Goal: Task Accomplishment & Management: Use online tool/utility

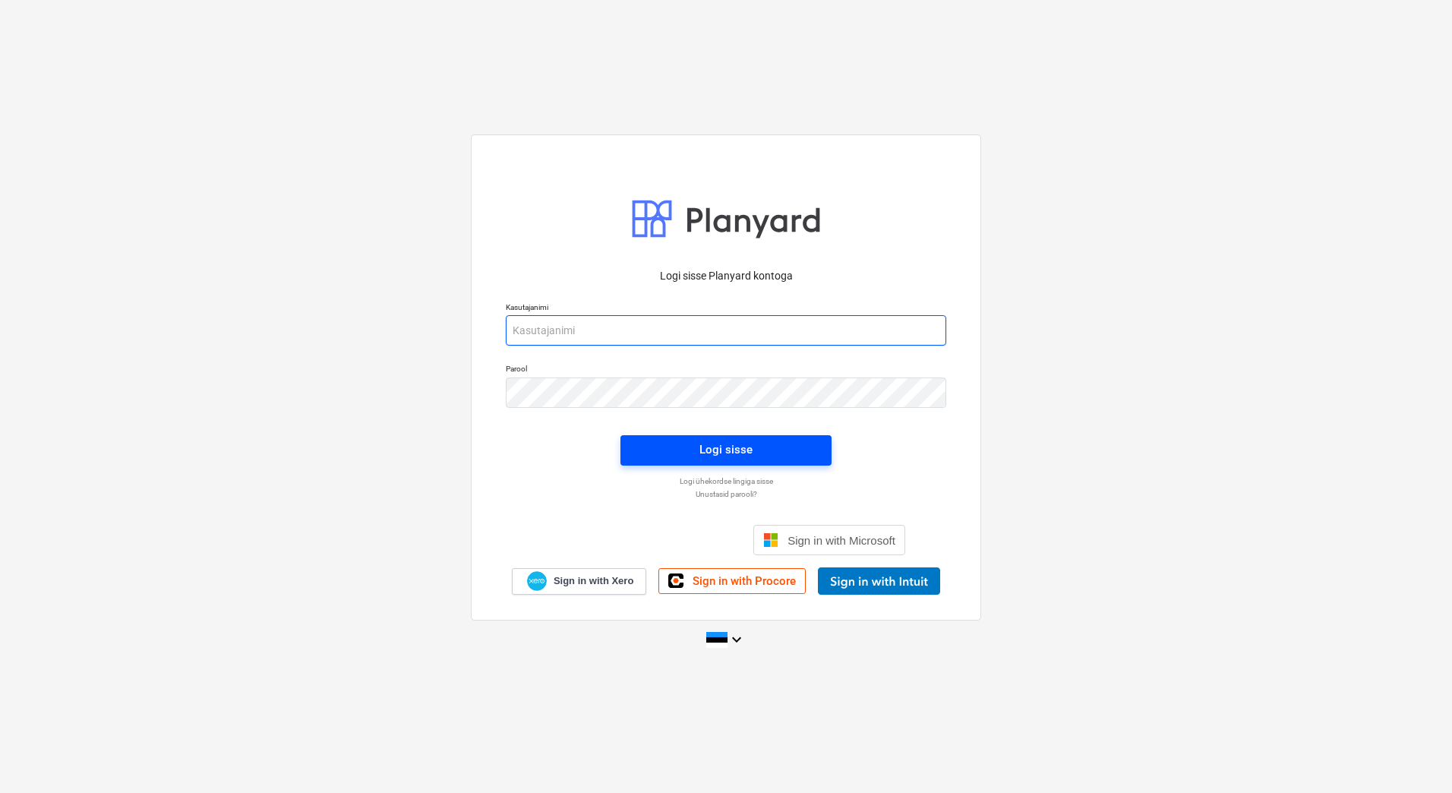
type input "[EMAIL_ADDRESS][PERSON_NAME][DOMAIN_NAME]"
click at [705, 451] on div "Logi sisse" at bounding box center [725, 450] width 53 height 20
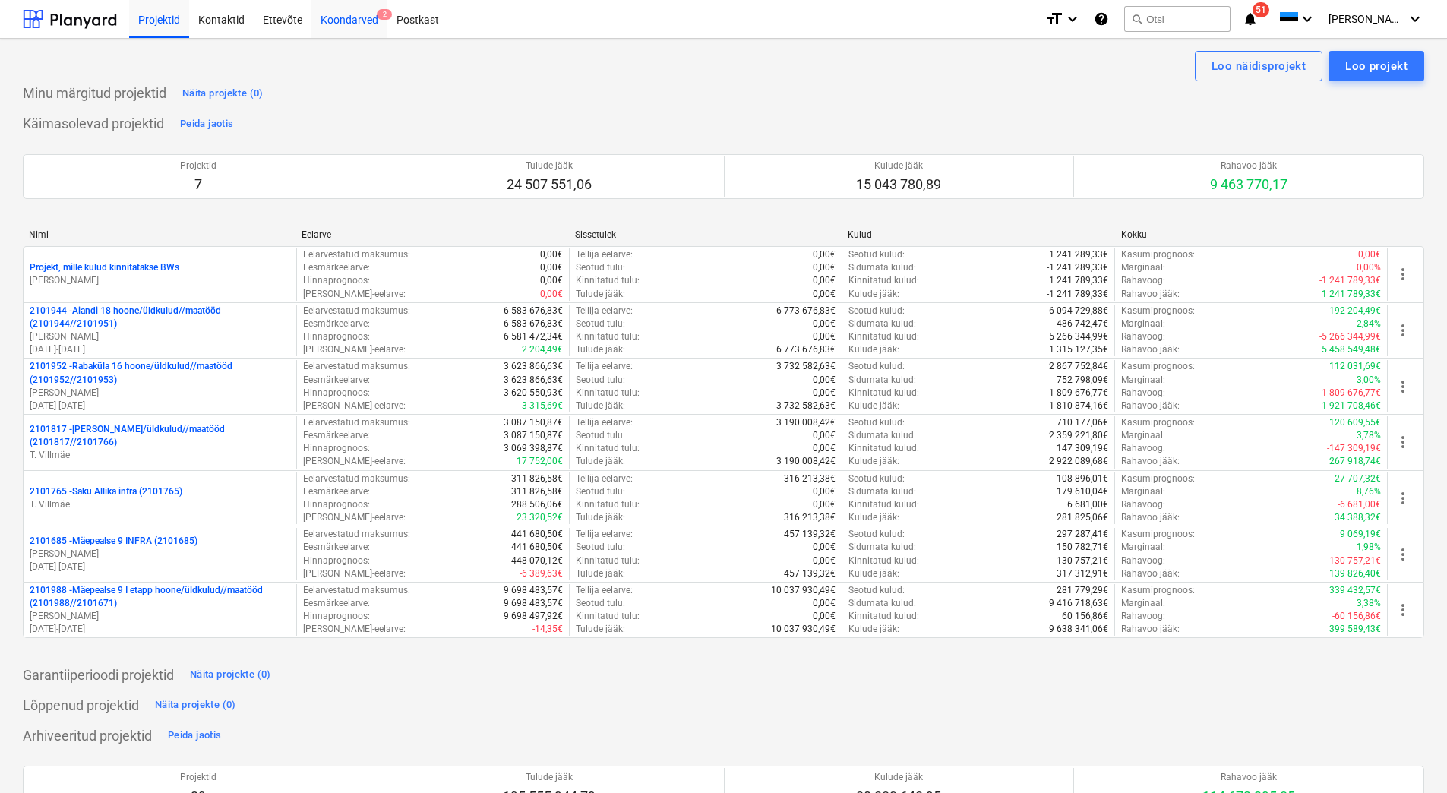
click at [338, 23] on div "Koondarved 2" at bounding box center [349, 18] width 76 height 39
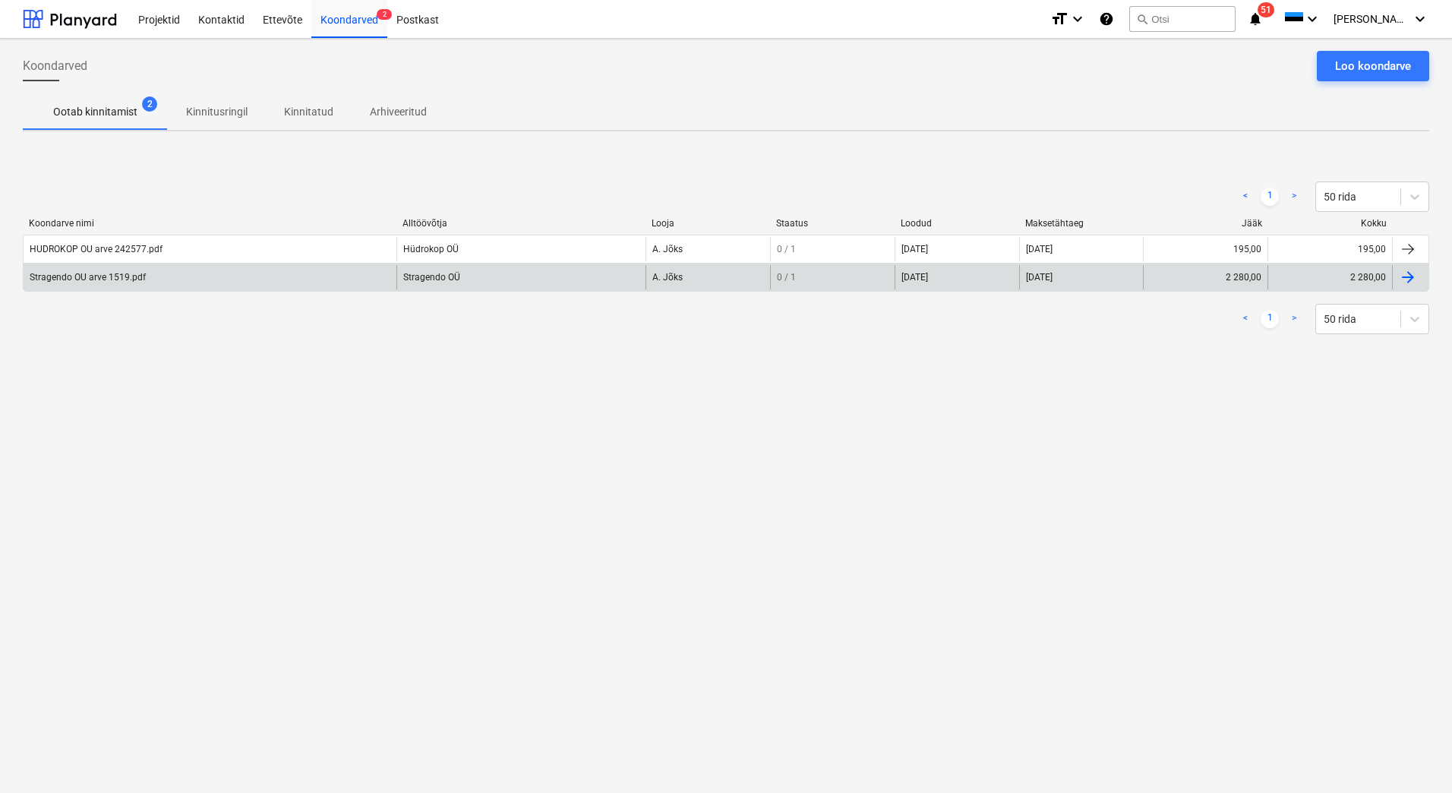
click at [233, 282] on div "Stragendo OU arve 1519.pdf" at bounding box center [210, 277] width 373 height 24
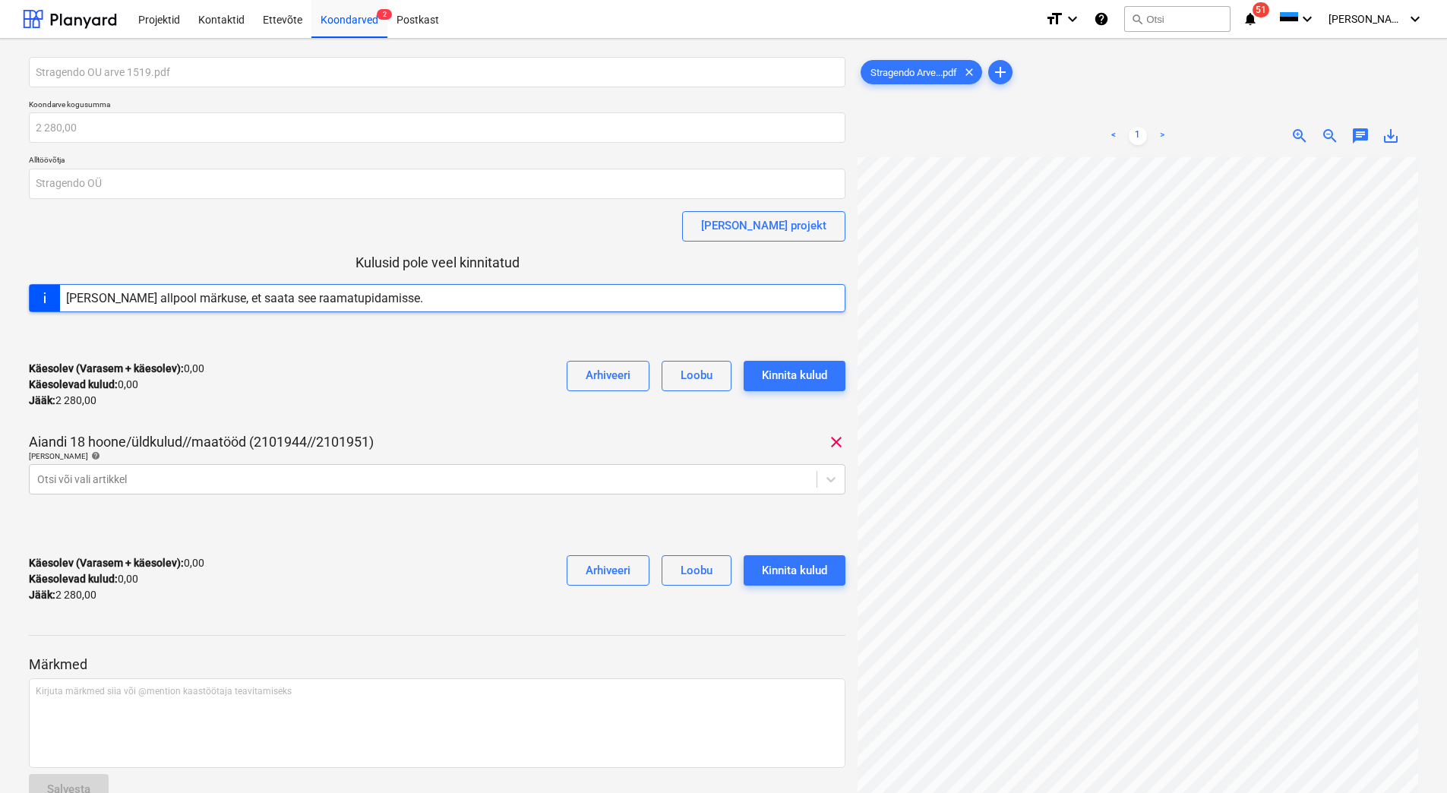
scroll to position [135, 58]
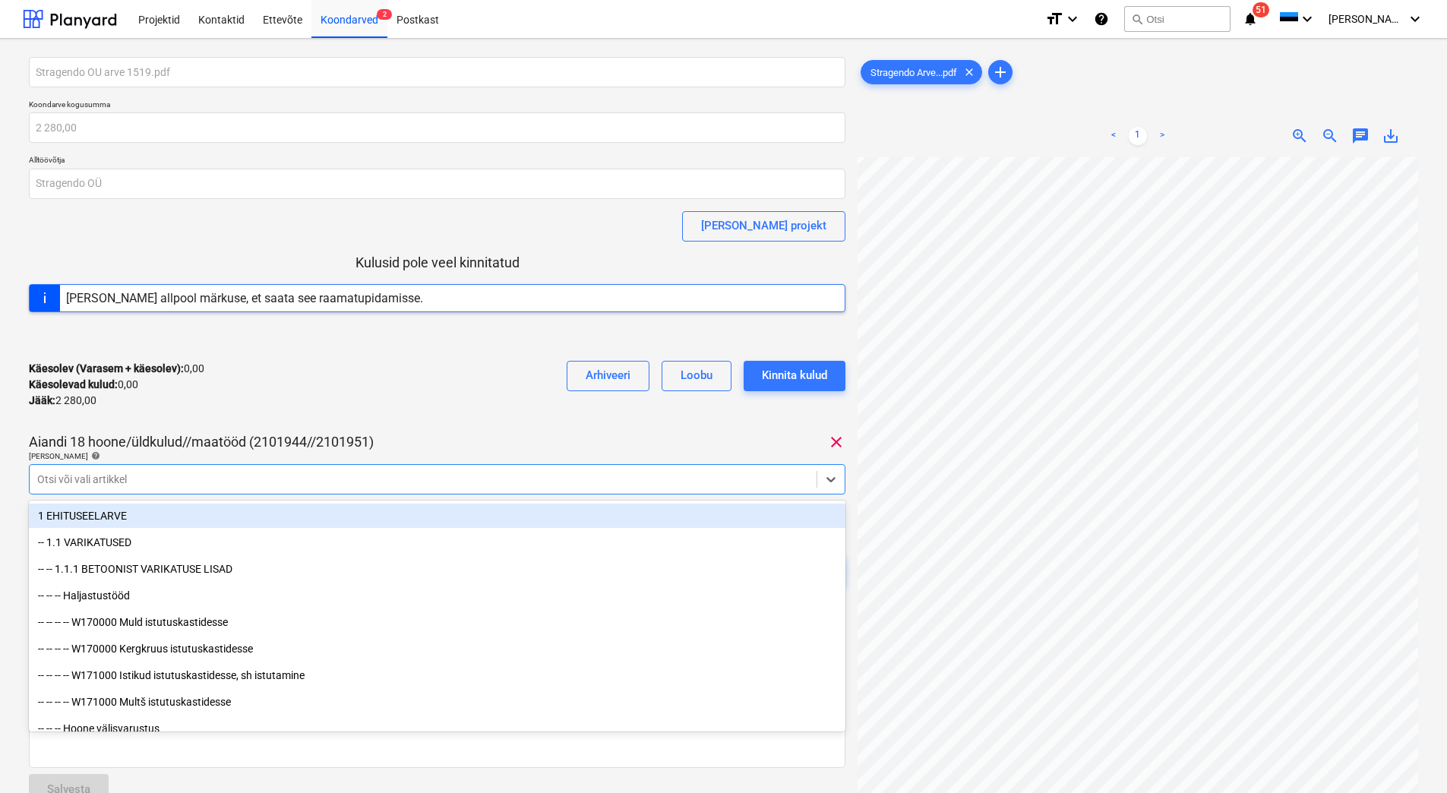
click at [126, 473] on div at bounding box center [423, 479] width 772 height 15
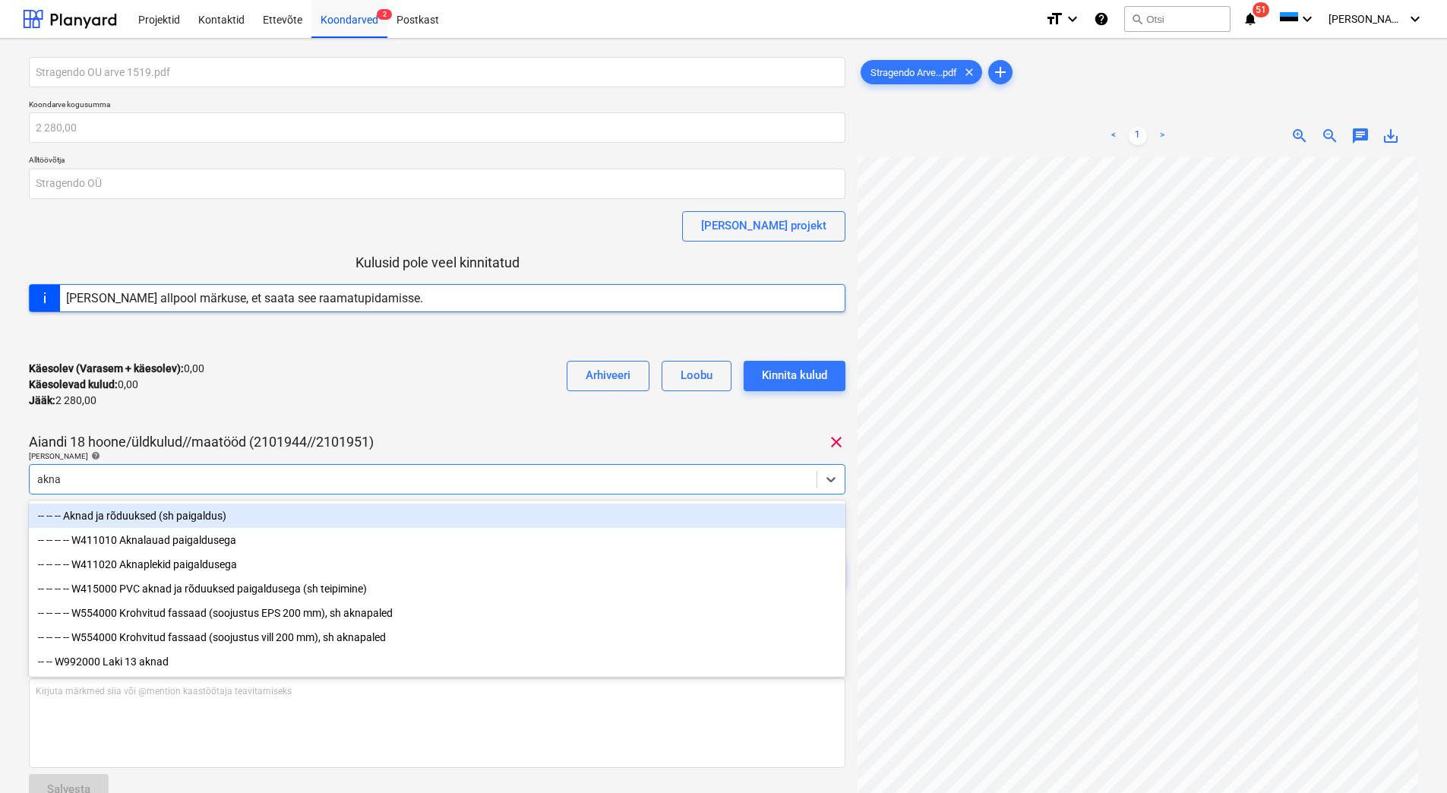
type input "aknal"
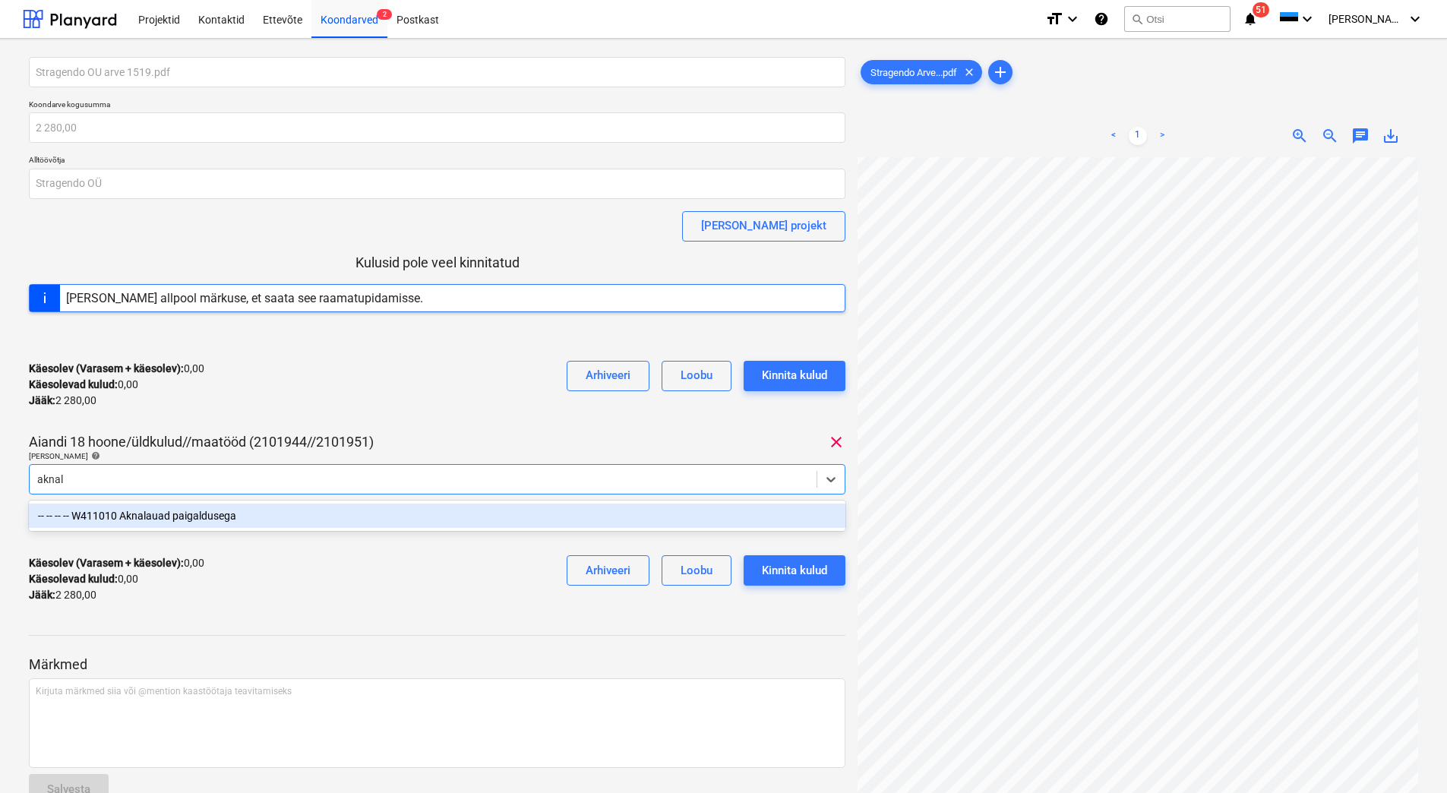
click at [166, 516] on div "-- -- -- -- W411010 Aknalauad paigaldusega" at bounding box center [437, 515] width 816 height 24
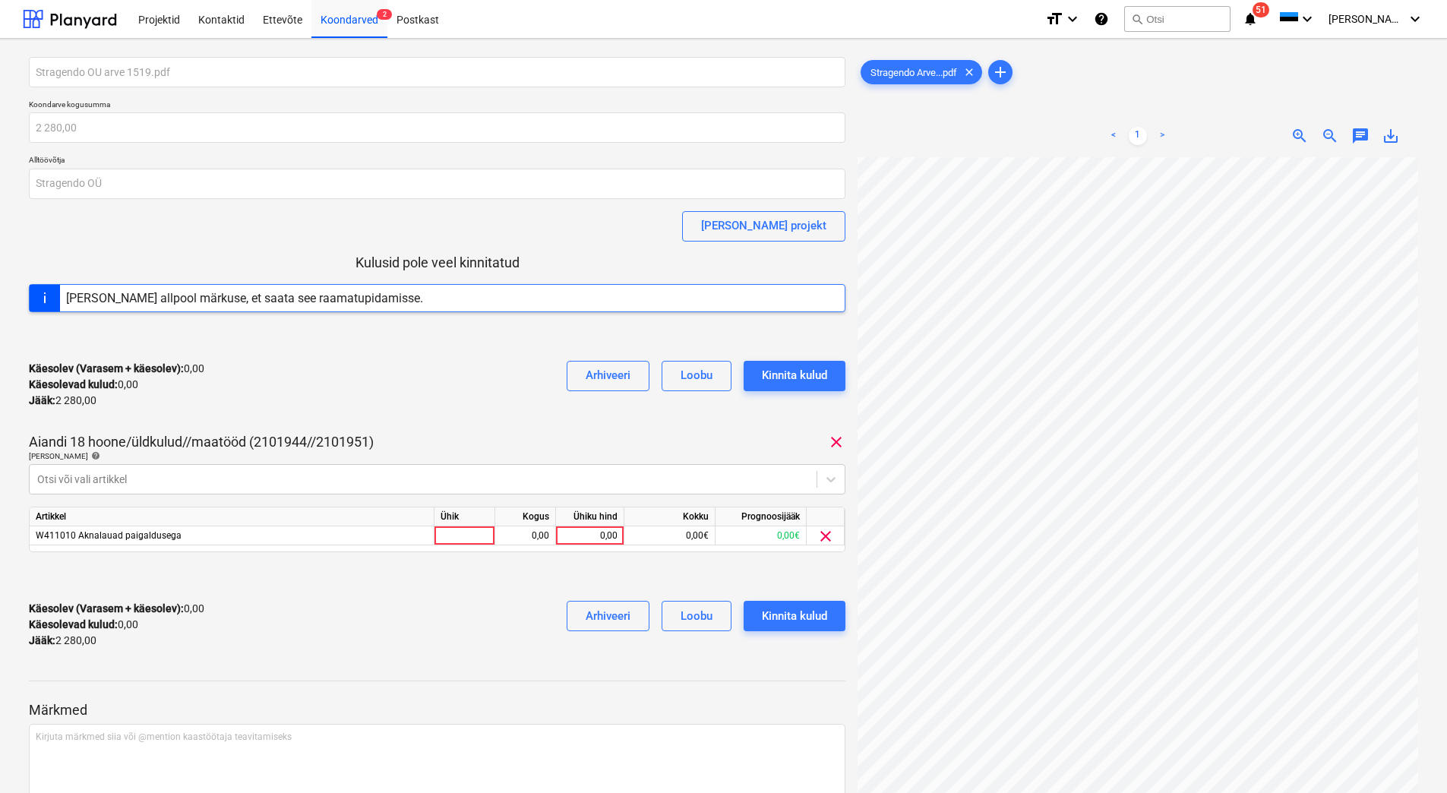
click at [283, 393] on div "Käesolev (Varasem + käesolev) : 0,00 Käesolevad kulud : 0,00 Jääk : 2 280,00 Ar…" at bounding box center [437, 385] width 816 height 72
click at [585, 534] on div "0,00" at bounding box center [589, 535] width 55 height 19
type input "2280"
click at [487, 623] on div "Käesolev (Varasem + käesolev) : 0,00 Käesolevad kulud : 0,00 Jääk : 2 280,00 Ar…" at bounding box center [437, 624] width 816 height 72
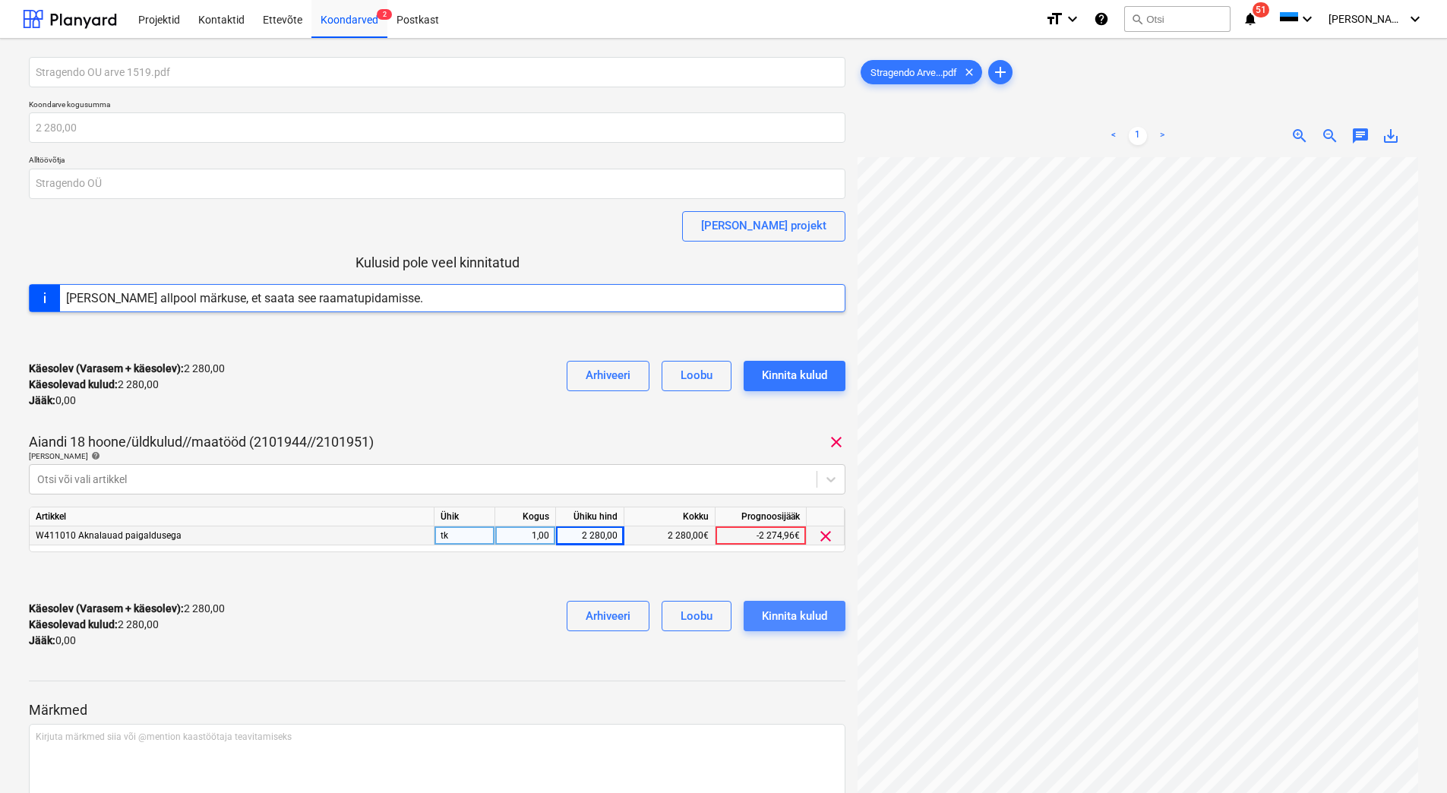
click at [799, 608] on div "Kinnita kulud" at bounding box center [794, 616] width 65 height 20
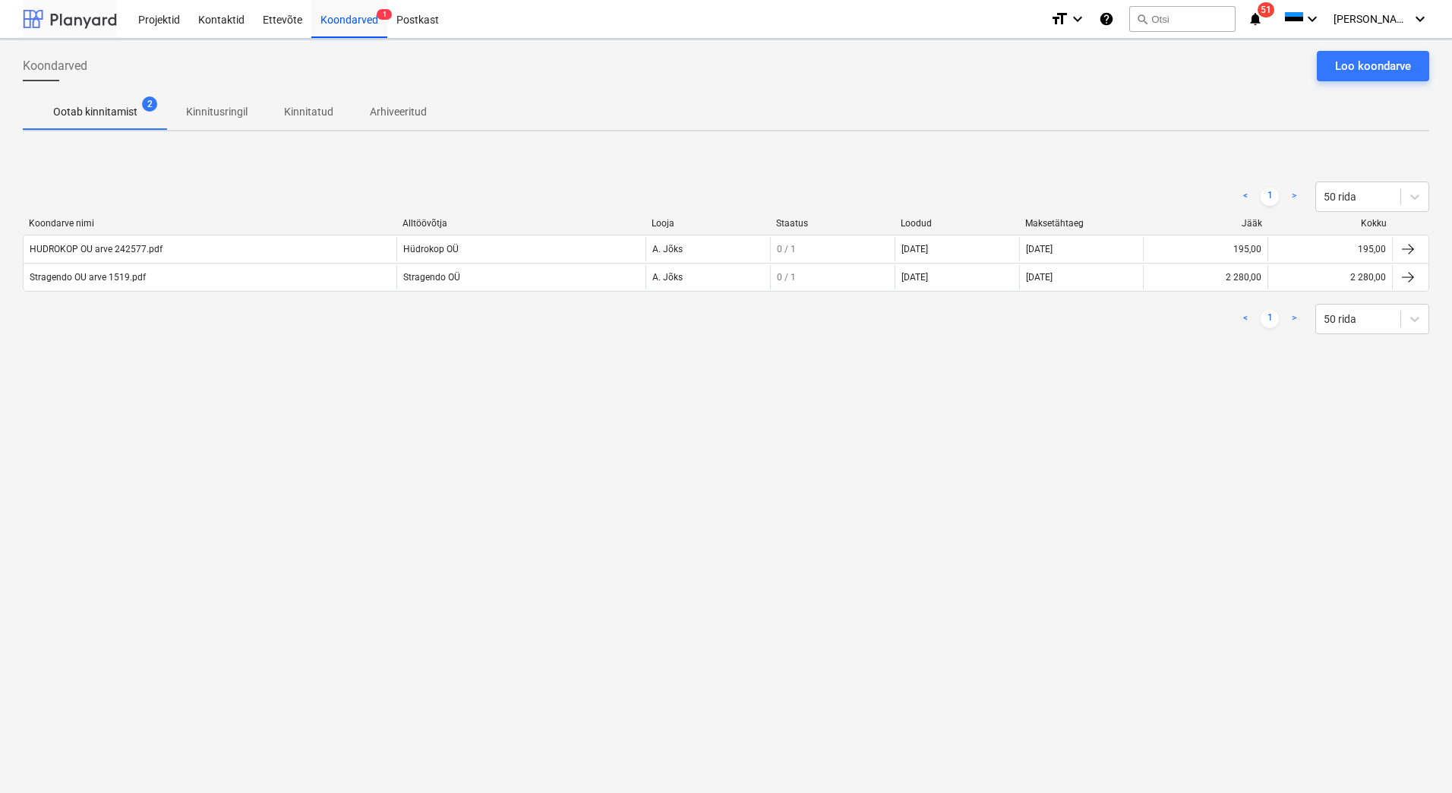
click at [87, 13] on div at bounding box center [70, 19] width 94 height 38
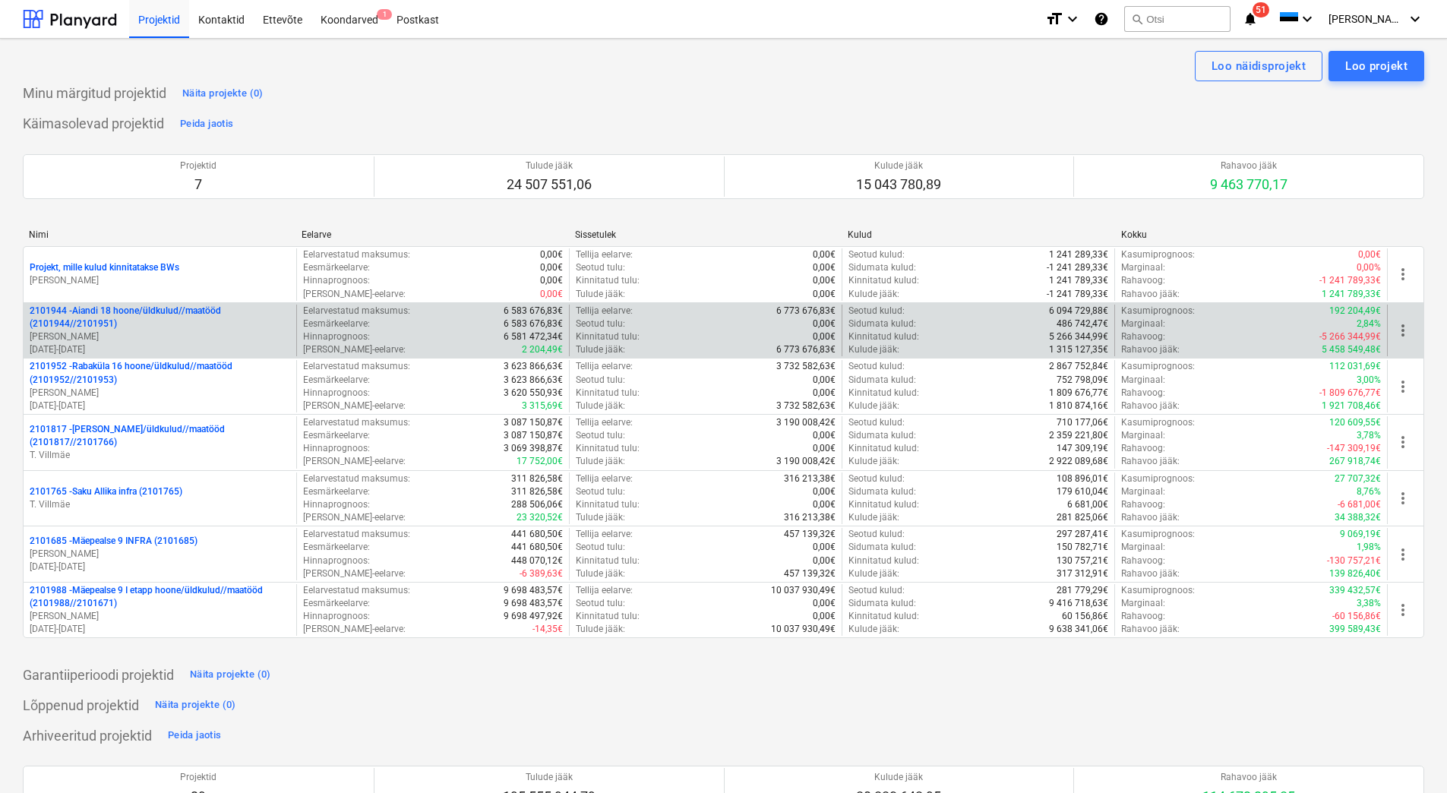
click at [172, 330] on p "2101944 - Aiandi 18 hoone/üldkulud//maatööd (2101944//2101951)" at bounding box center [160, 318] width 260 height 26
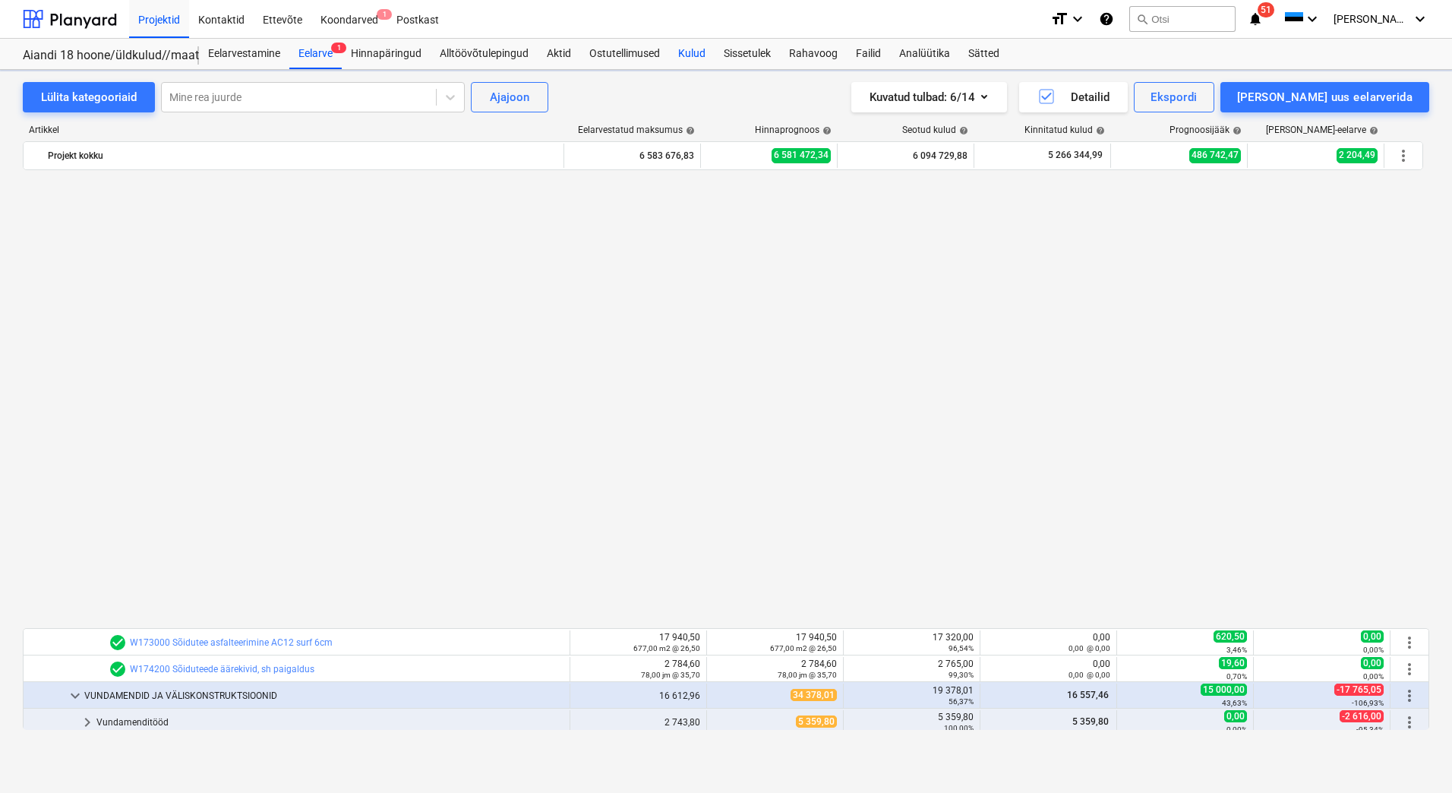
click at [697, 55] on div "Kulud" at bounding box center [692, 54] width 46 height 30
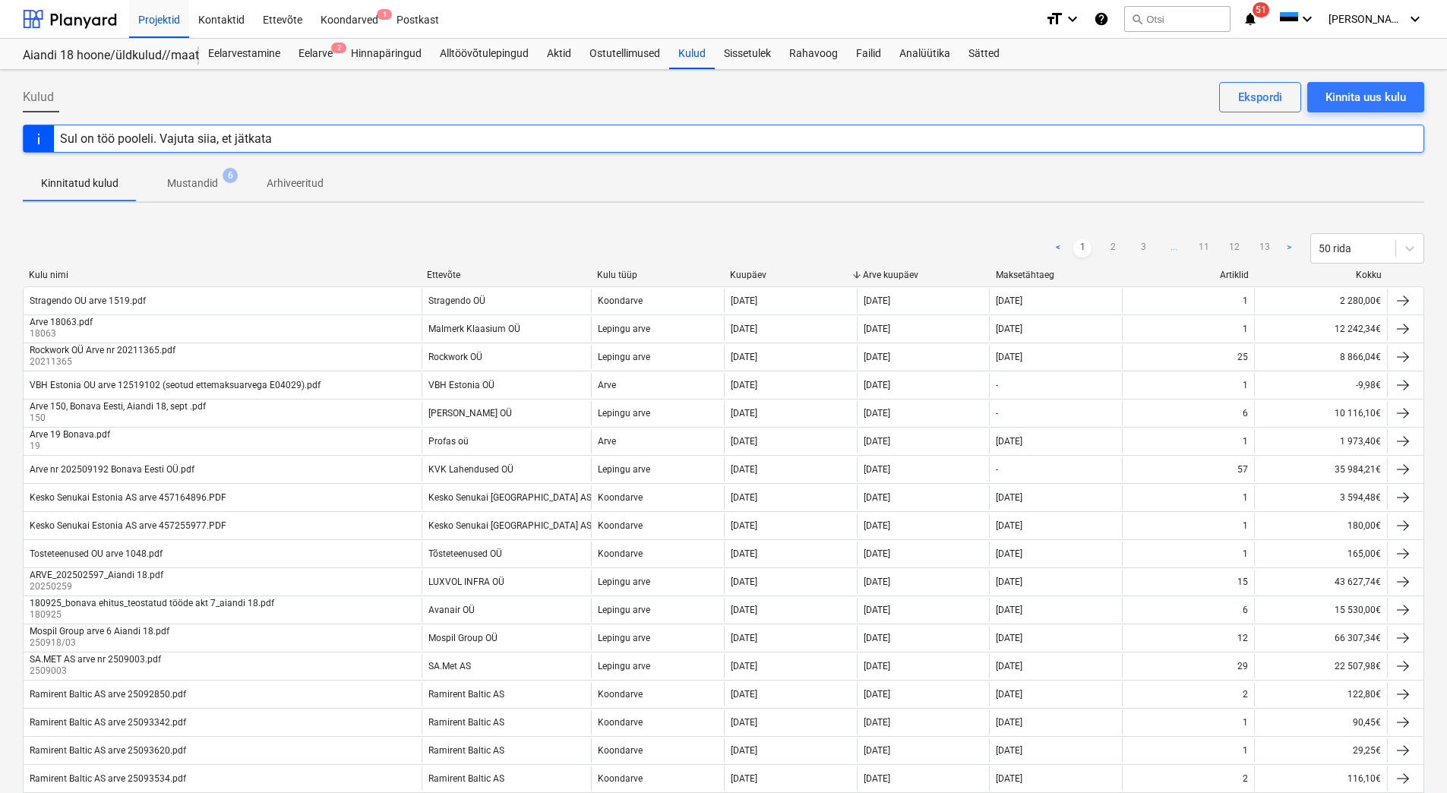
click at [363, 238] on div "< 1 2 3 ... 11 12 13 > 50 rida" at bounding box center [723, 248] width 1401 height 30
